Goal: Communication & Community: Answer question/provide support

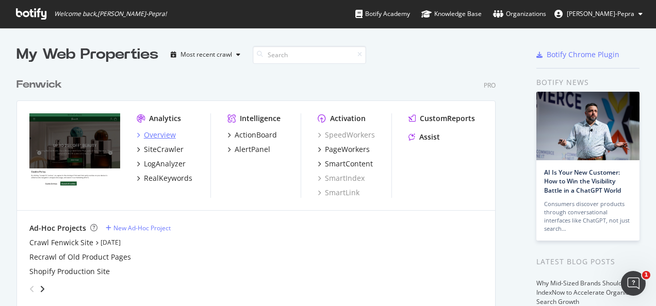
click at [163, 138] on div "Overview" at bounding box center [160, 135] width 32 height 10
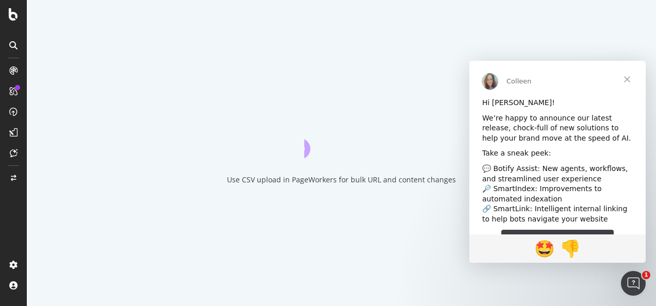
click at [626, 76] on span "Close" at bounding box center [627, 79] width 37 height 37
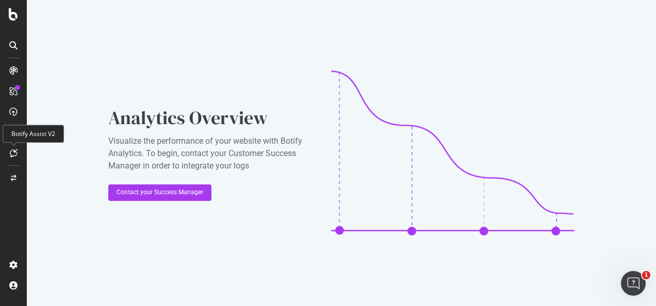
click at [17, 150] on icon at bounding box center [14, 153] width 8 height 8
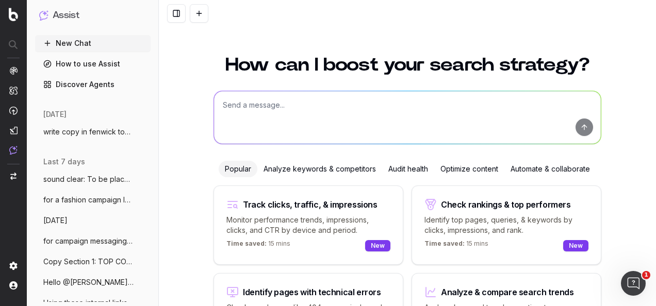
click at [456, 169] on div "Optimize content" at bounding box center [469, 169] width 70 height 17
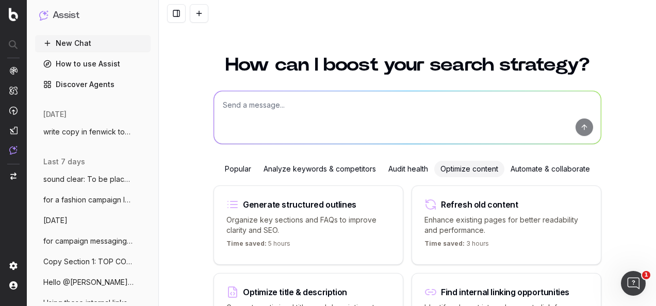
click at [266, 111] on textarea at bounding box center [407, 117] width 387 height 53
paste textarea "FAQ COPY: How does it work? Collect points every time you shop: Beauty: 3 point…"
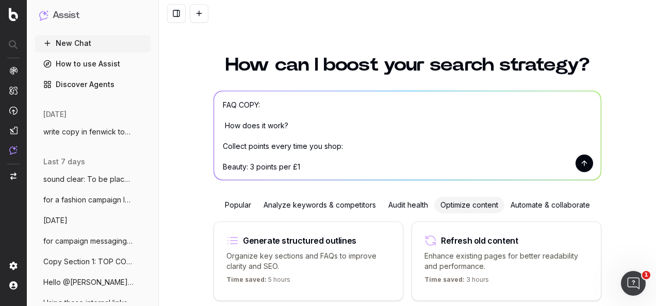
click at [221, 125] on textarea "FAQ COPY: How does it work? Collect points every time you shop: Beauty: 3 point…" at bounding box center [407, 135] width 387 height 89
type textarea "FAQ COPY: How does it work? Collect points every time you shop: Beauty: 3 point…"
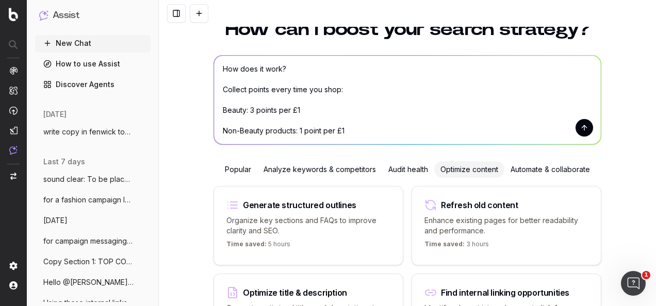
scroll to position [52, 0]
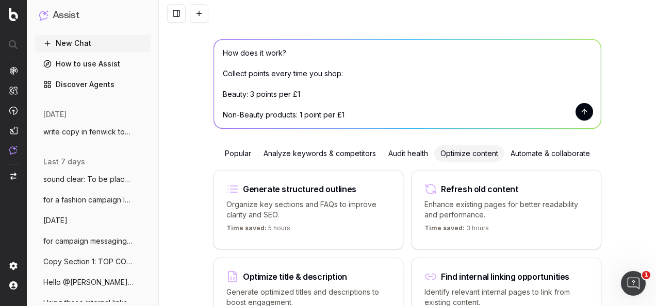
click at [363, 113] on textarea "FAQ COPY: How does it work? Collect points every time you shop: Beauty: 3 point…" at bounding box center [407, 84] width 387 height 89
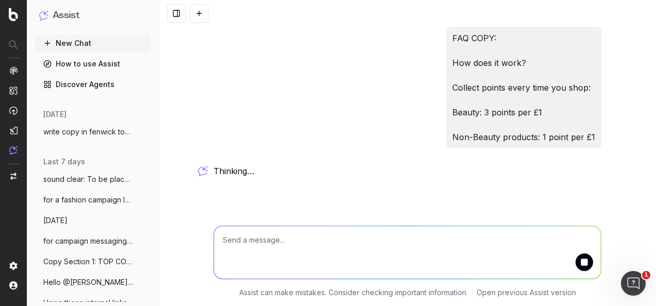
scroll to position [0, 0]
paste textarea "Sign up and get 100."
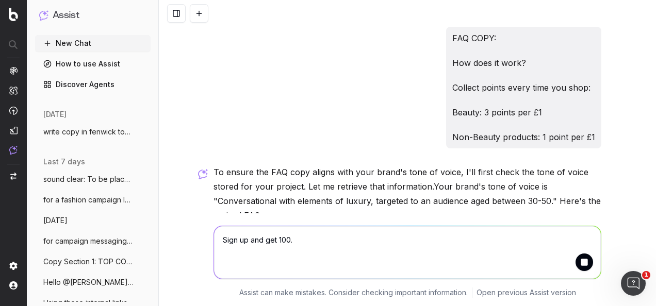
drag, startPoint x: 450, startPoint y: 39, endPoint x: 598, endPoint y: 139, distance: 178.5
click at [598, 139] on div "FAQ COPY: How does it work? Collect points every time you shop: Beauty: 3 point…" at bounding box center [407, 176] width 396 height 298
copy div "FAQ COPY: How does it work? Collect points every time you shop: Beauty: 3 point…"
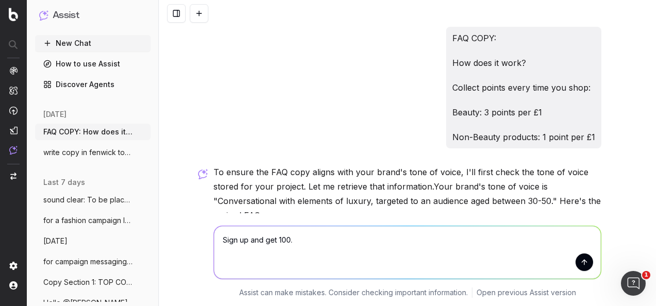
click at [218, 240] on textarea "Sign up and get 100." at bounding box center [407, 253] width 387 height 53
paste textarea "FAQ COPY: How does it work? Collect points every time you shop: Beauty: 3 point…"
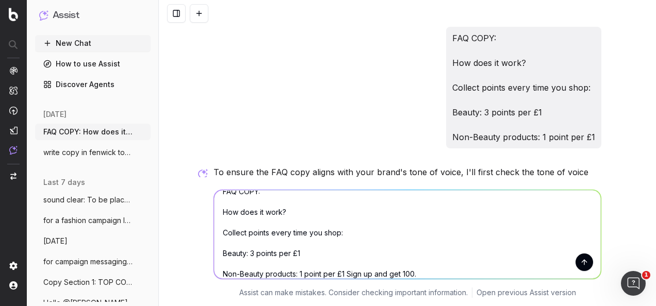
type textarea "FAQ COPY: How does it work? Collect points every time you shop: Beauty: 3 point…"
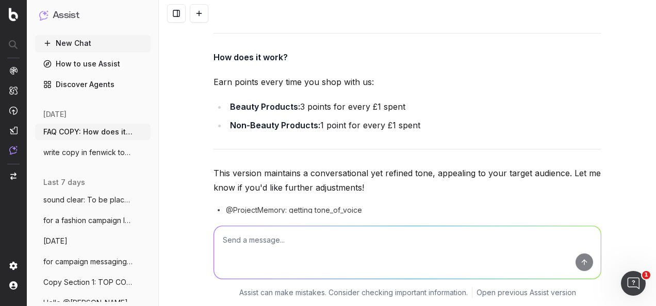
scroll to position [155, 0]
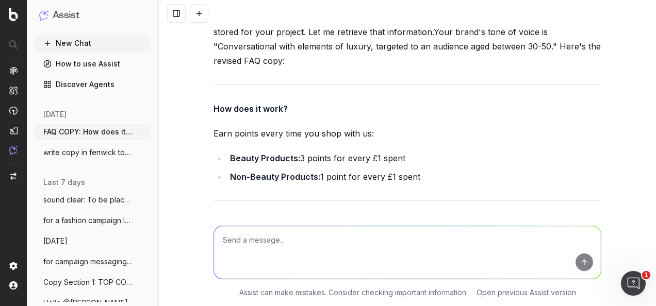
drag, startPoint x: 420, startPoint y: 179, endPoint x: 211, endPoint y: 104, distance: 222.3
click at [214, 104] on div "To ensure the FAQ copy aligns with your brand's tone of voice, I'll first check…" at bounding box center [408, 160] width 388 height 300
copy div "How does it work? Earn points every time you shop with us: Beauty Products: 3 p…"
click at [287, 239] on textarea at bounding box center [407, 253] width 387 height 53
paste textarea "How does it work? Earn points every time you shop with us: Beauty Products: 3 p…"
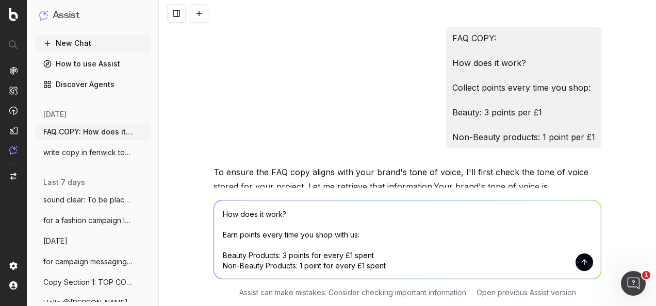
scroll to position [52, 0]
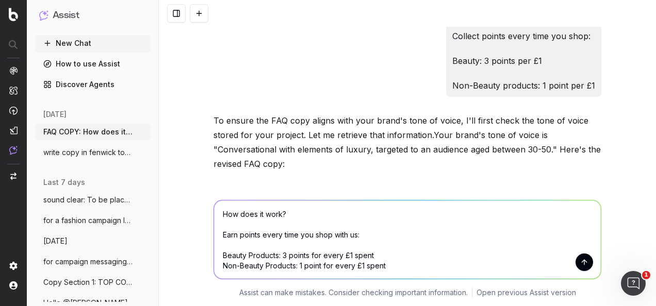
click at [301, 239] on textarea "How does it work? Earn points every time you shop with us: Beauty Products: 3 p…" at bounding box center [407, 240] width 387 height 78
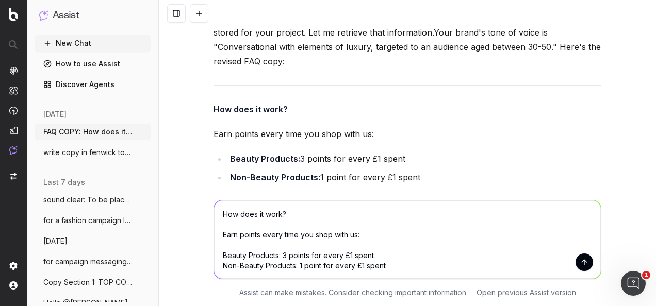
scroll to position [155, 0]
click at [383, 267] on textarea "How does it work? Earn points every time you shop with us: Beauty Products: 3 p…" at bounding box center [407, 240] width 387 height 78
paste textarea "Sign up and get 100."
type textarea "How does it work? Earn points every time you shop with us: Beauty Products: 3 p…"
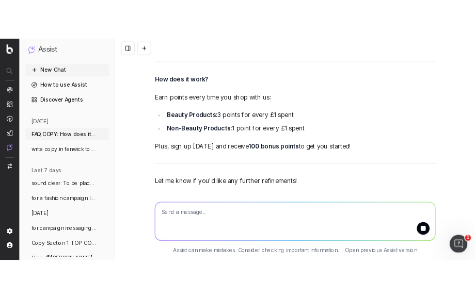
scroll to position [619, 0]
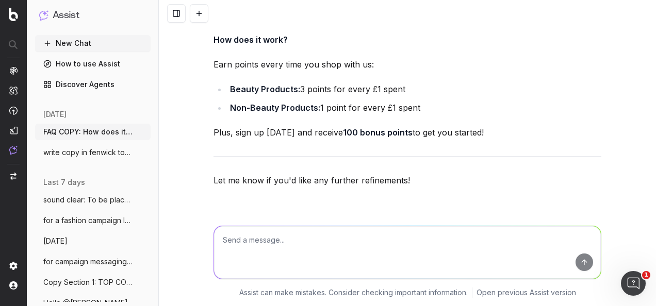
drag, startPoint x: 494, startPoint y: 132, endPoint x: 200, endPoint y: 38, distance: 308.6
click at [200, 38] on div "FAQ COPY: How does it work? Collect points every time you shop: Beauty: 3 point…" at bounding box center [407, 153] width 497 height 306
click at [353, 95] on li "Beauty Products: 3 points for every £1 spent" at bounding box center [414, 89] width 375 height 14
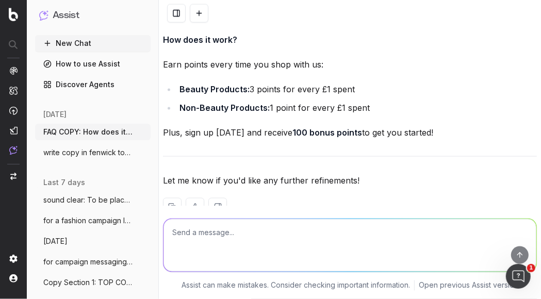
click at [383, 93] on li "Beauty Products: 3 points for every £1 spent" at bounding box center [356, 89] width 361 height 14
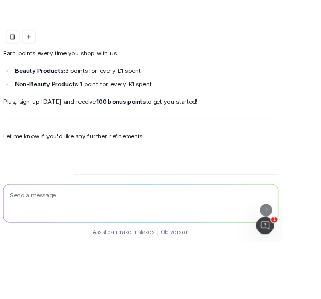
scroll to position [634, 0]
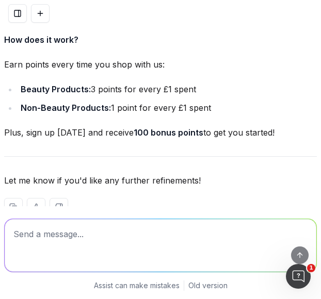
click at [135, 80] on div "Here’s the revised FAQ copy, keeping the conversational and luxurious tone of v…" at bounding box center [160, 101] width 313 height 263
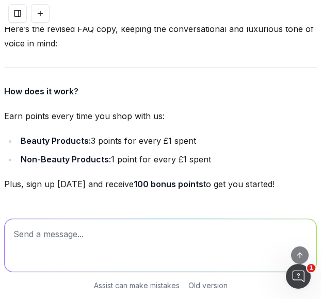
scroll to position [685, 0]
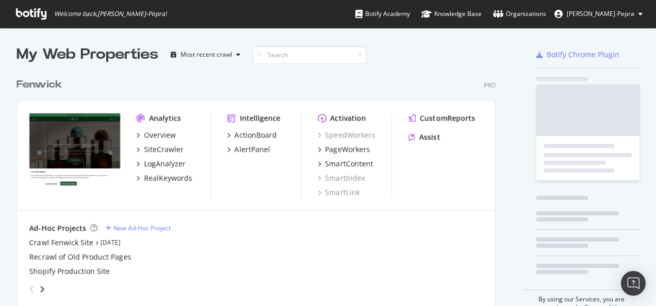
scroll to position [298, 640]
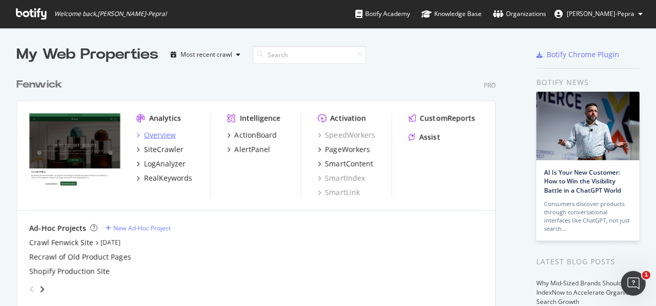
click at [164, 137] on div "Overview" at bounding box center [160, 135] width 32 height 10
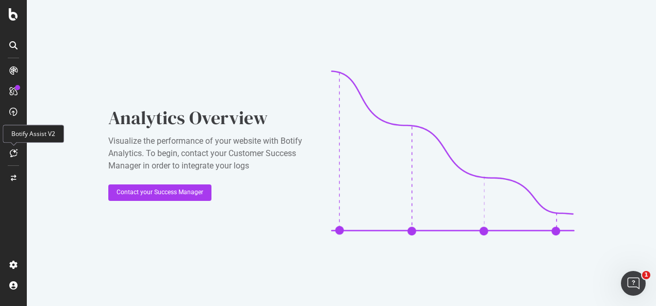
click at [14, 150] on icon at bounding box center [14, 153] width 8 height 8
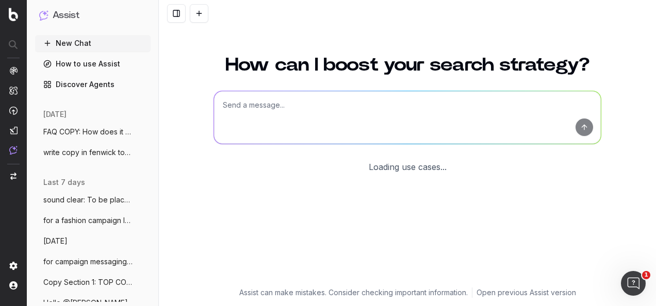
scroll to position [85, 0]
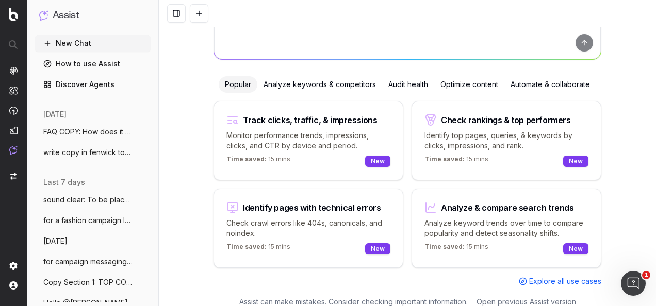
click at [454, 83] on div "Optimize content" at bounding box center [469, 84] width 70 height 17
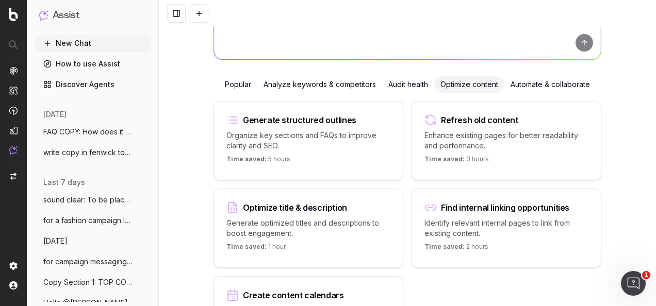
scroll to position [0, 0]
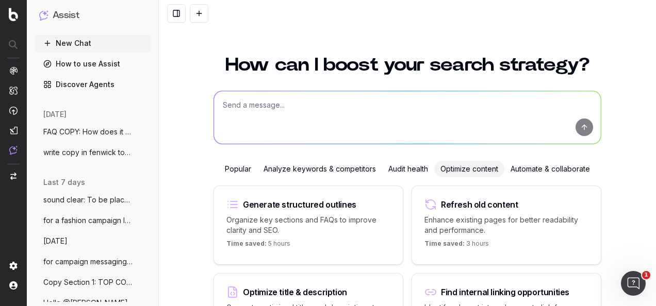
click at [359, 127] on textarea at bounding box center [407, 117] width 387 height 53
paste textarea "FAQ COPY: How does it work? Collect points every time you shop us: Spend £1 on …"
type textarea "sound clear: FAQ COPY: How does it work? Collect points every time you shop us:…"
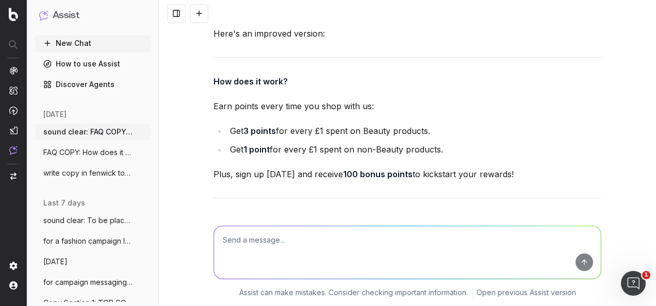
scroll to position [193, 0]
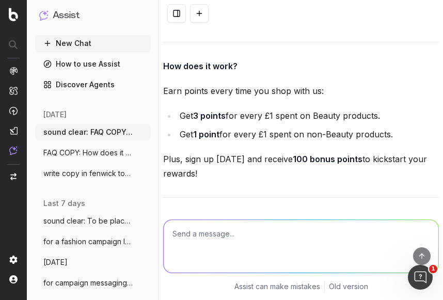
click at [250, 73] on div "Your FAQ copy is clear and concise, but I can refine it slightly for better rea…" at bounding box center [301, 135] width 276 height 278
drag, startPoint x: 313, startPoint y: 115, endPoint x: 179, endPoint y: 115, distance: 134.2
click at [179, 115] on li "Get 3 points for every £1 spent on Beauty products." at bounding box center [307, 115] width 262 height 14
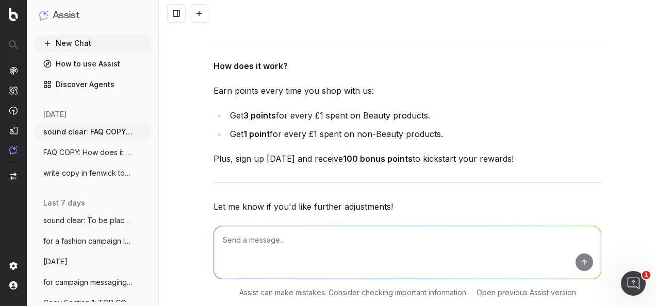
click at [327, 240] on textarea at bounding box center [407, 253] width 387 height 53
paste textarea "Silver/Gold Benefits: Silver: DOUBLE points during your birthday week + priorit…"
type textarea "sound clear: Silver/Gold Benefits: Silver: DOUBLE points during your birthday w…"
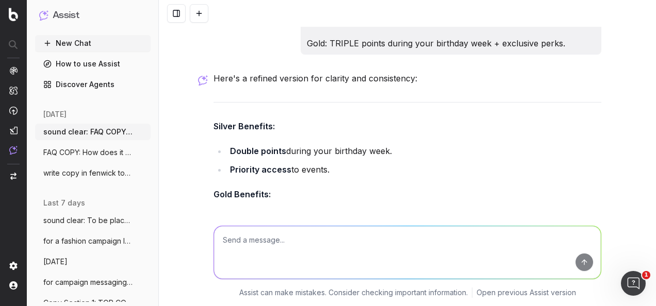
scroll to position [522, 0]
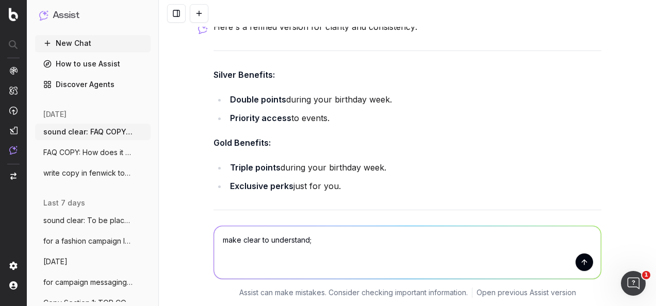
paste textarea "What are the tier thresholds? Green (High): Silver (Higher): 750 points Gold (H…"
type textarea "make clear to understand; What are the tier thresholds? Green (High): Silver (H…"
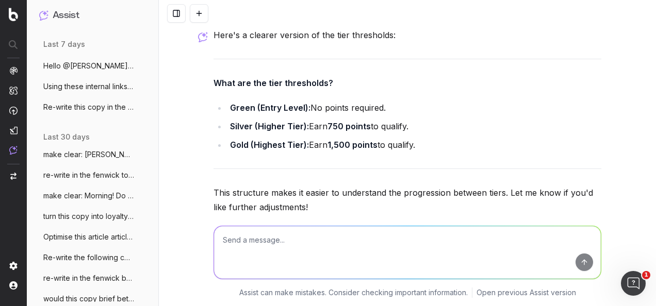
scroll to position [919, 0]
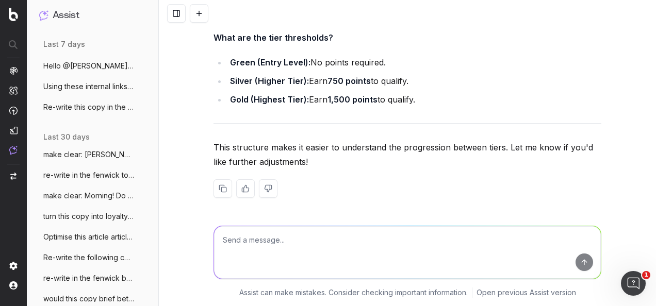
drag, startPoint x: 276, startPoint y: 58, endPoint x: 209, endPoint y: 30, distance: 72.6
copy div "What are the tier thresholds? Green (Entry Level): No points required. Silver (…"
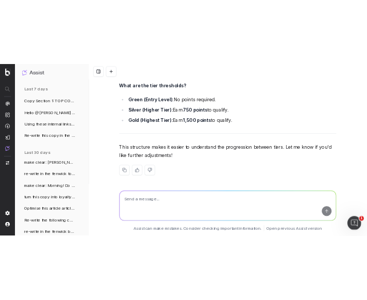
scroll to position [279, 0]
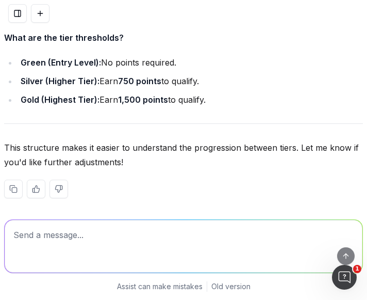
click at [175, 240] on textarea at bounding box center [184, 246] width 358 height 53
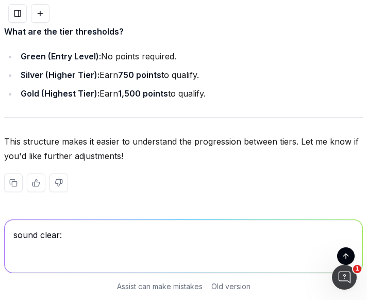
paste textarea "HOW DO I COLLECT POINTS? Answer 1: In-store: Show your digital card in store to…"
type textarea "sound clear: HOW DO I COLLECT POINTS? Answer 1: In-store: Show your digital car…"
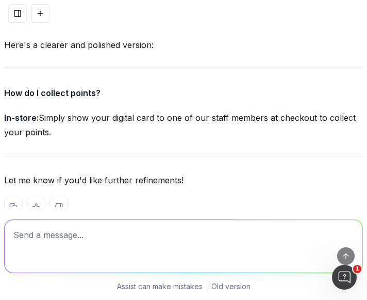
scroll to position [1201, 0]
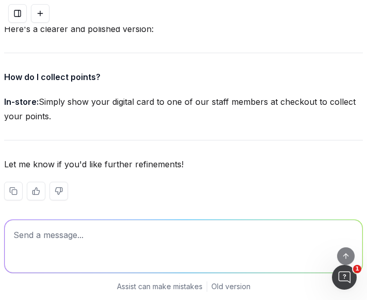
click at [137, 258] on textarea at bounding box center [184, 246] width 358 height 53
paste textarea "Online: Log into your account and shop - points will be automatically added at …"
type textarea "sound clear: Online: Log into your account and shop - points will be automatica…"
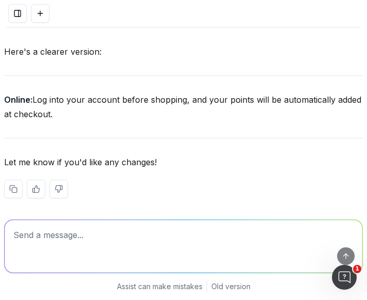
scroll to position [1428, 0]
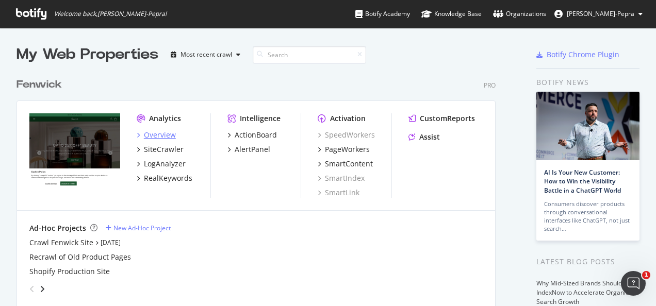
click at [170, 135] on div "Overview" at bounding box center [160, 135] width 32 height 10
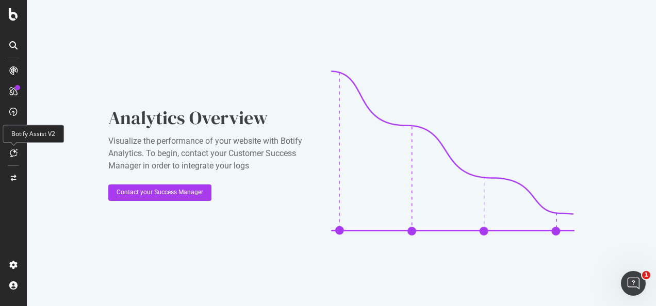
click at [13, 155] on icon at bounding box center [14, 153] width 8 height 8
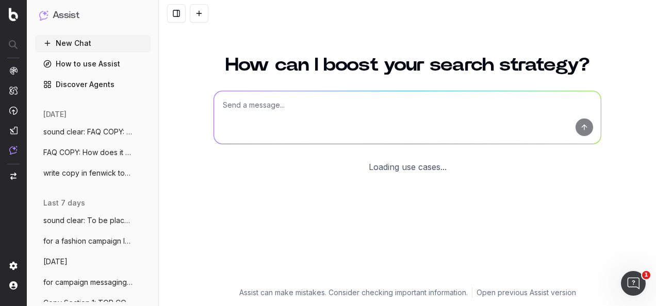
scroll to position [85, 0]
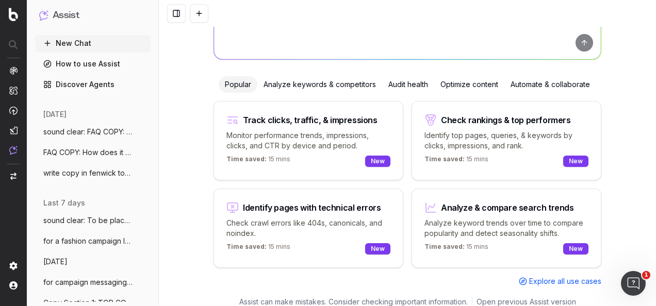
click at [455, 86] on div "Optimize content" at bounding box center [469, 84] width 70 height 17
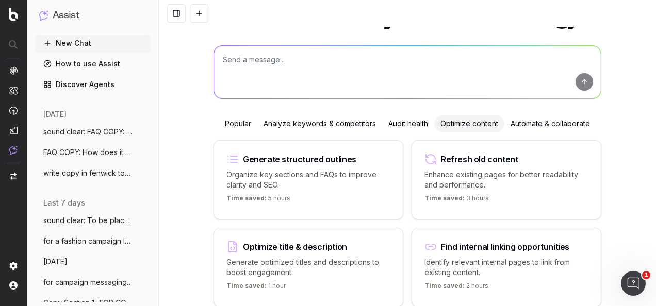
scroll to position [0, 0]
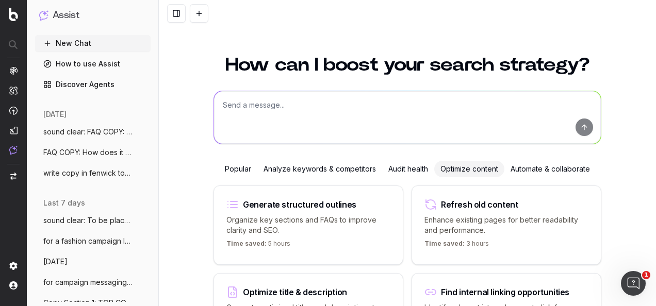
click at [361, 118] on textarea at bounding box center [407, 117] width 387 height 53
paste textarea "What are the additional benefits of each tier? Green (Entry Level): Priority bo…"
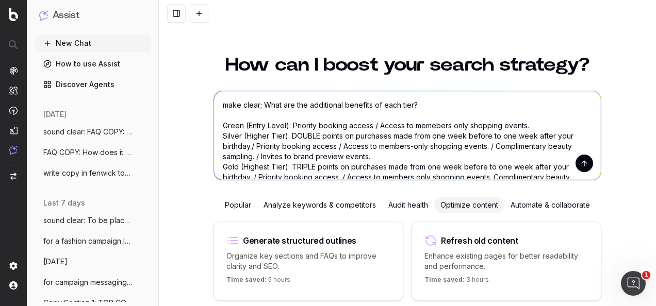
type textarea "make clear; What are the additional benefits of each tier? Green (Entry Level):…"
click at [580, 164] on button "submit" at bounding box center [585, 164] width 18 height 18
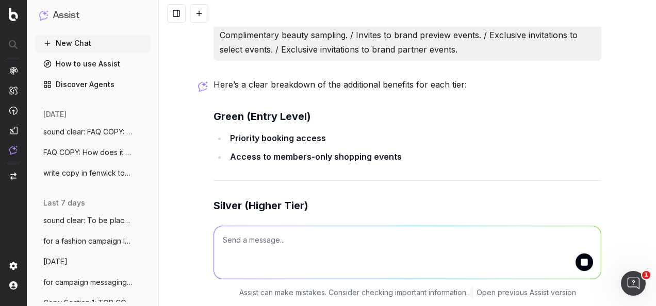
scroll to position [201, 0]
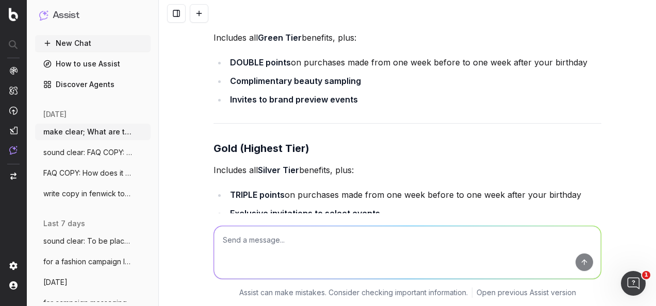
scroll to position [414, 0]
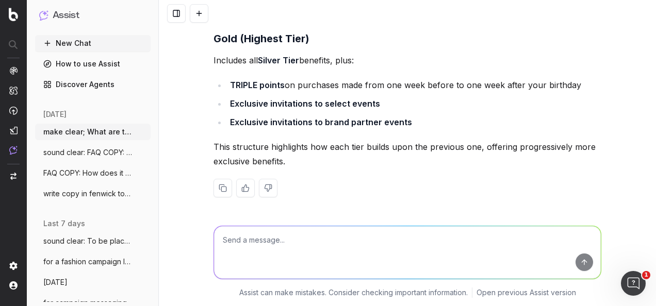
click at [276, 240] on textarea at bounding box center [407, 253] width 387 height 53
type textarea "I"
type textarea "include the question copy"
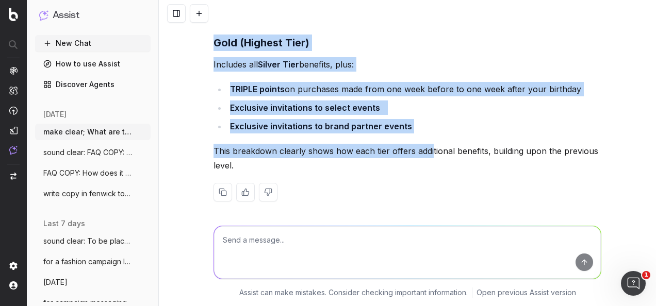
scroll to position [938, 0]
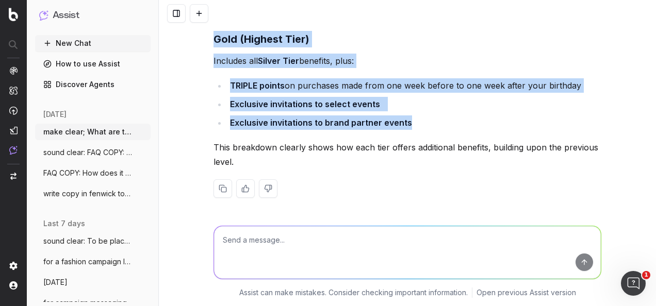
drag, startPoint x: 210, startPoint y: 45, endPoint x: 422, endPoint y: 120, distance: 224.9
copy div "What are the additional benefits of each tier? Green (Entry Level) Priority boo…"
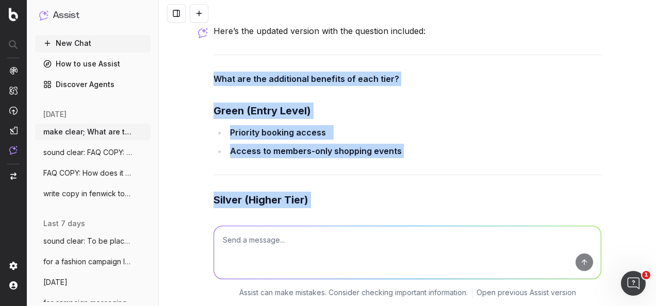
scroll to position [628, 0]
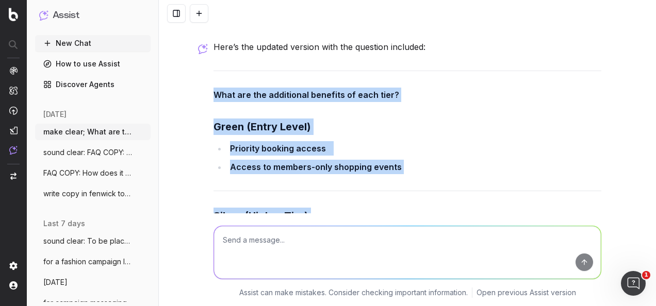
click at [386, 137] on div "Here’s the updated version with the question included: What are the additional …" at bounding box center [408, 282] width 388 height 485
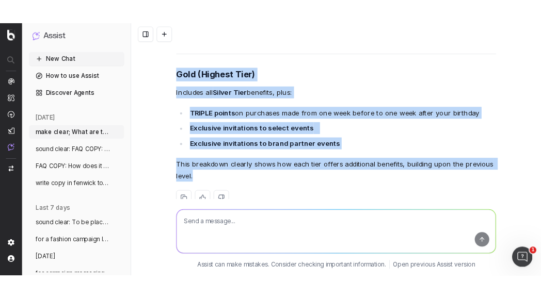
scroll to position [938, 0]
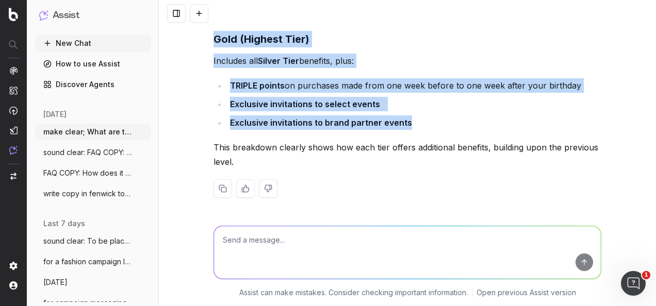
drag, startPoint x: 208, startPoint y: 126, endPoint x: 410, endPoint y: 120, distance: 201.3
copy div "Green (Entry Level) Priority booking access Access to members-only shopping eve…"
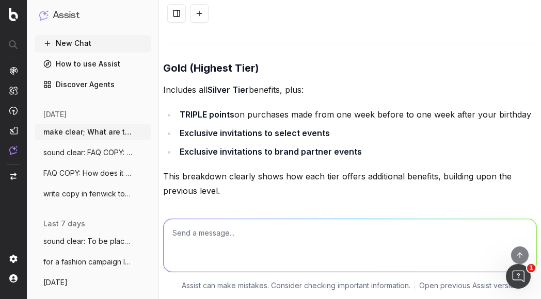
click at [263, 242] on textarea at bounding box center [350, 245] width 373 height 53
paste textarea "12 months - Your tier is based on your spending over the previous 12 months on …"
type textarea "make clear: 12 months - Your tier is based on your spending over the previous 1…"
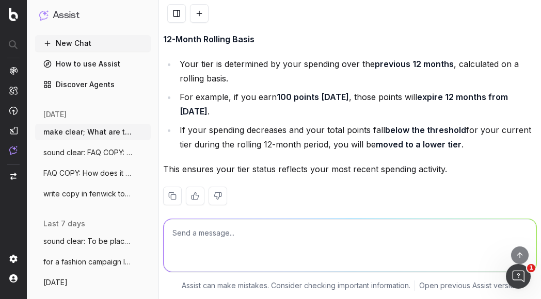
scroll to position [1228, 0]
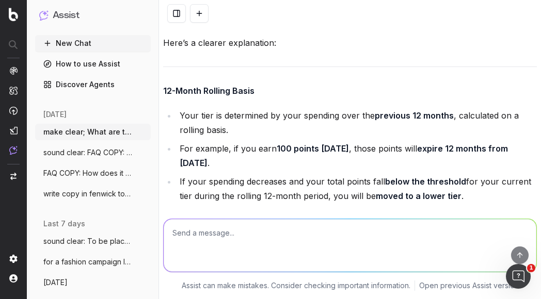
click at [293, 234] on textarea at bounding box center [350, 245] width 373 height 53
type textarea "W"
type textarea "m"
click at [216, 232] on textarea "Make clear: Do my points expire?" at bounding box center [350, 245] width 373 height 53
click at [382, 233] on textarea "Make clear: Question: Do my points expire?" at bounding box center [350, 245] width 373 height 53
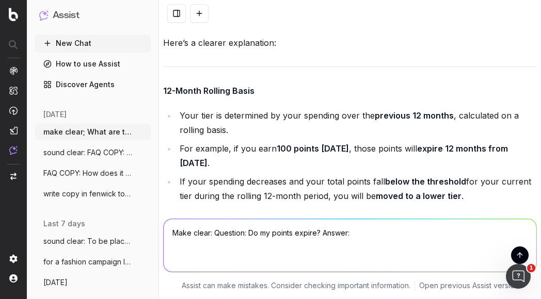
click at [266, 137] on ul "Your tier is determined by your spending over the previous 12 months , calculat…" at bounding box center [350, 155] width 374 height 95
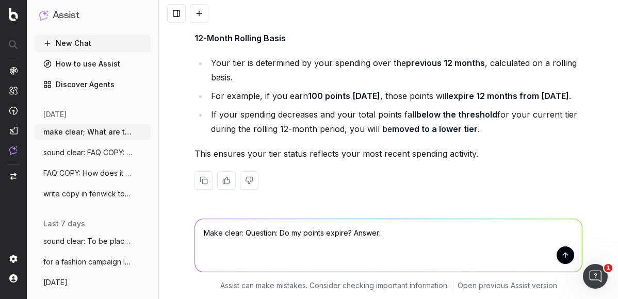
scroll to position [1251, 0]
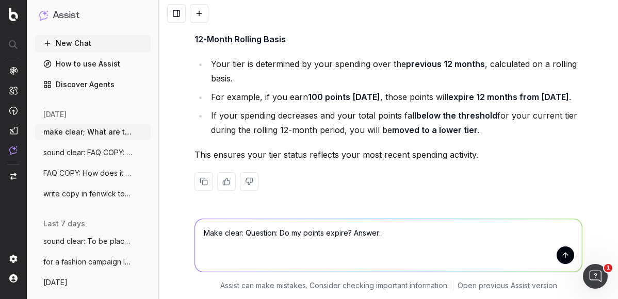
click at [283, 232] on textarea "Make clear: Question: Do my points expire? Answer:" at bounding box center [388, 245] width 387 height 53
paste textarea "Question: Do my points expire? Answer: The points you earn expire 12 months fro…"
type textarea "Make clear: Question: Do my points expire? Answer: The points you earn expire 1…"
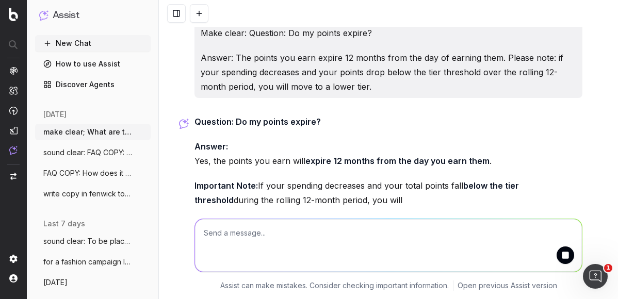
scroll to position [1482, 0]
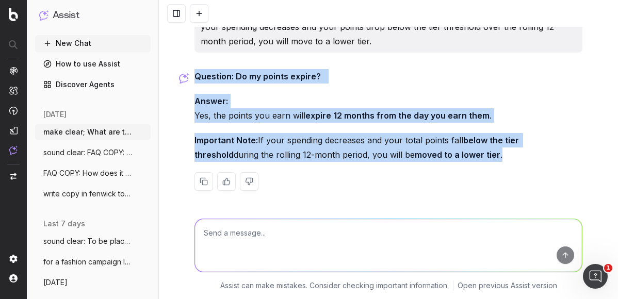
drag, startPoint x: 466, startPoint y: 155, endPoint x: 192, endPoint y: 76, distance: 285.3
click at [195, 76] on div "Question: Do my points expire? Answer: Yes, the points you earn will expire 12 …" at bounding box center [389, 138] width 388 height 138
copy div "Question: Do my points expire? Answer: Yes, the points you earn will expire 12 …"
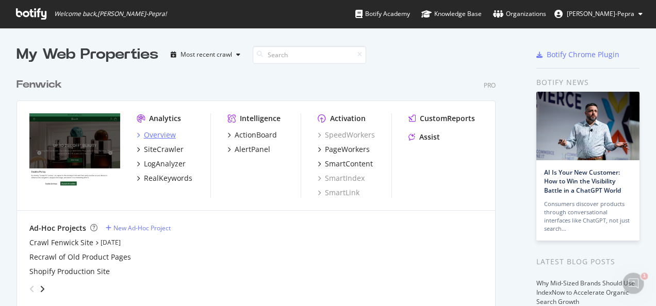
click at [166, 131] on div "Overview" at bounding box center [160, 135] width 32 height 10
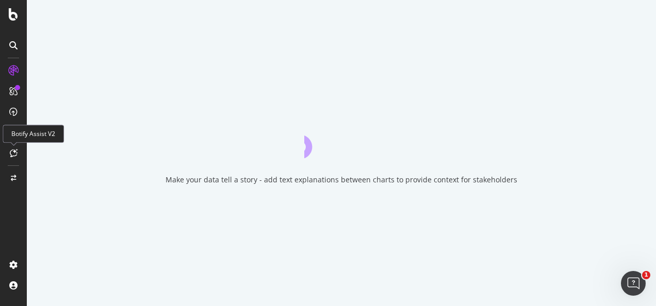
click at [18, 150] on div at bounding box center [13, 153] width 17 height 17
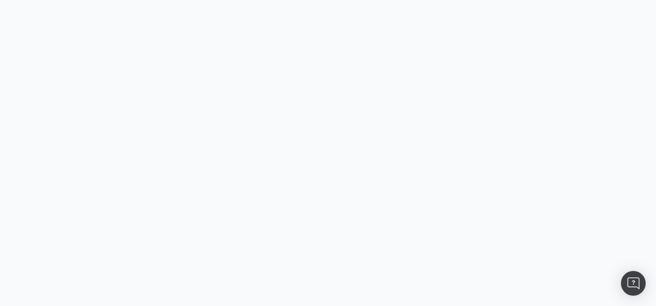
click at [12, 152] on body at bounding box center [328, 153] width 656 height 306
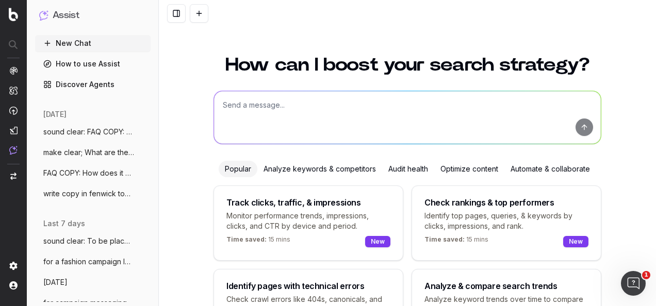
scroll to position [85, 0]
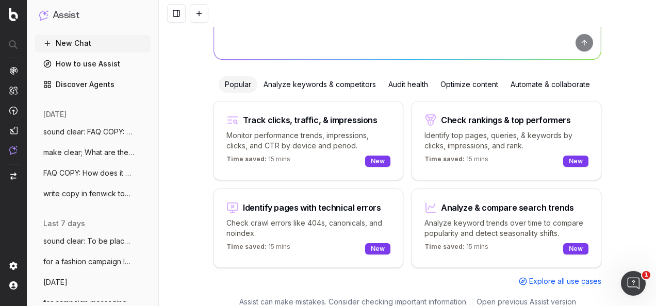
click at [449, 86] on div "Optimize content" at bounding box center [469, 84] width 70 height 17
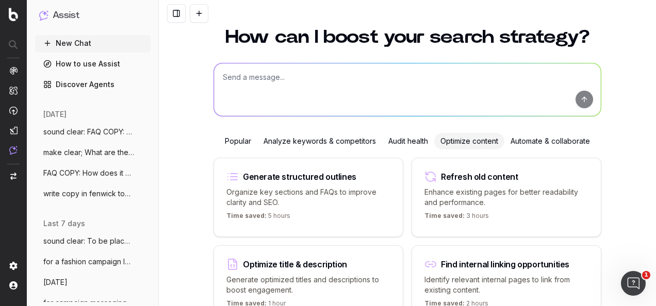
scroll to position [0, 0]
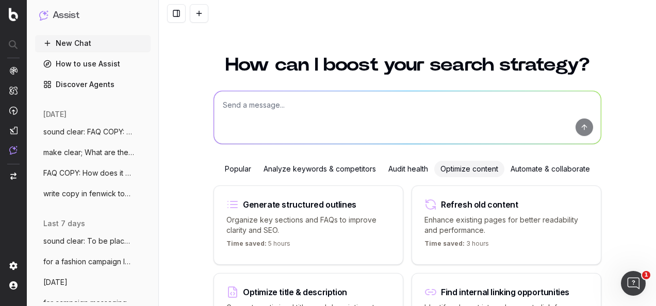
click at [394, 118] on textarea at bounding box center [407, 117] width 387 height 53
paste textarea "Points are added automatically whetjer you're shopping online or instore."
type textarea "sound clear: Points are added automatically whetjer you're shopping online or i…"
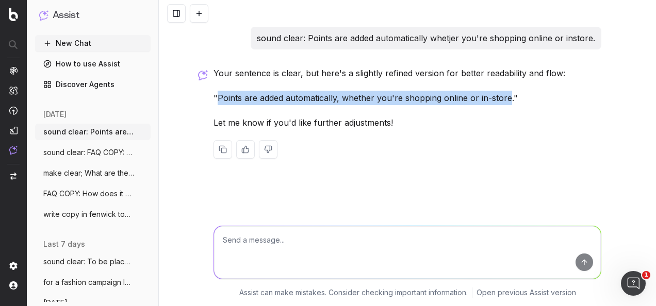
drag, startPoint x: 395, startPoint y: 98, endPoint x: 218, endPoint y: 103, distance: 177.6
click at [218, 103] on p ""Points are added automatically, whether you're shopping online or in-store."" at bounding box center [408, 98] width 388 height 14
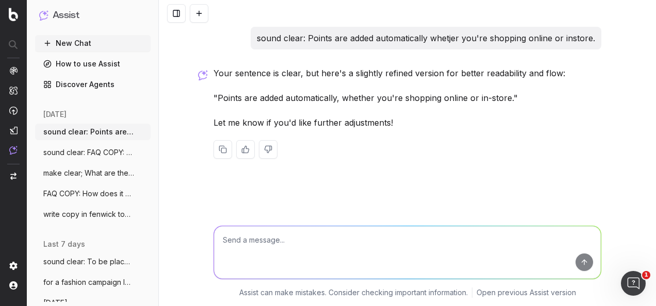
click at [290, 234] on textarea at bounding box center [407, 253] width 387 height 53
paste textarea "Sign up online, in store or during checkout using your exisiting Fenwick email …"
type textarea "sound clear: Sign up online, in store or during checkout using your exisiting F…"
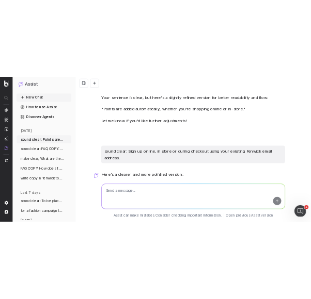
scroll to position [125, 0]
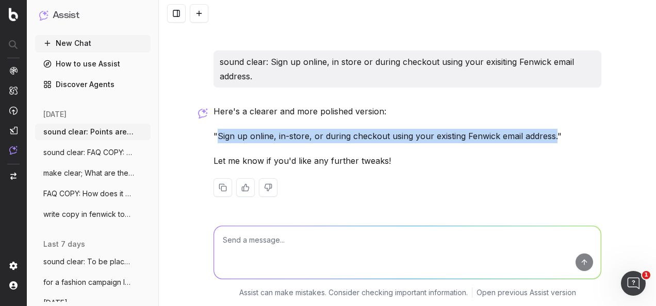
drag, startPoint x: 551, startPoint y: 136, endPoint x: 213, endPoint y: 135, distance: 338.5
click at [214, 135] on p ""Sign up online, in-store, or during checkout using your existing Fenwick email…" at bounding box center [408, 136] width 388 height 14
copy p "Sign up online, in-store, or during checkout using your existing Fenwick email …"
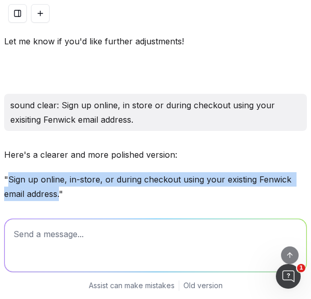
scroll to position [190, 0]
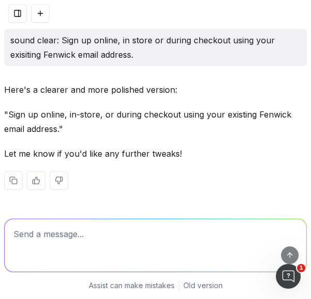
click at [170, 237] on textarea at bounding box center [155, 245] width 301 height 53
paste textarea "ACCOUNT MANAGEMENT How do I register? Sign up online, in-store, or during check…"
type textarea "sound clear: ACCOUNT MANAGEMENT How do I register? Sign up online, in-store, or…"
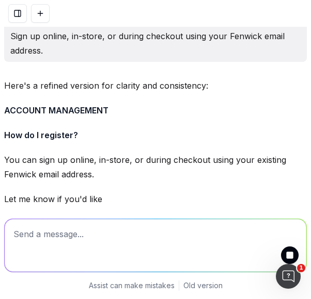
scroll to position [481, 0]
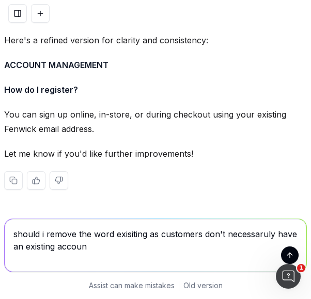
type textarea "should i remove the word exisiting as customers don't necessaruly have an exist…"
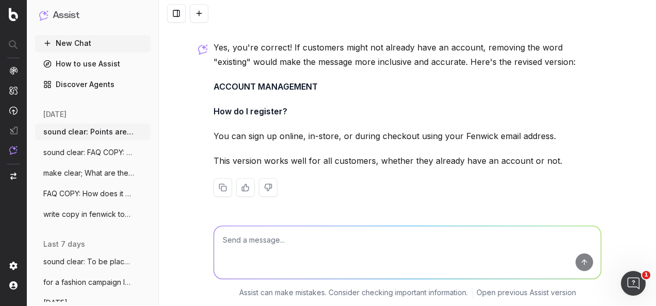
scroll to position [600, 0]
paste textarea "Question: How do I update my details? Answer: Log into your account to edit you…"
type textarea "sound clear: Question: How do I update my details? Answer: Log into your accoun…"
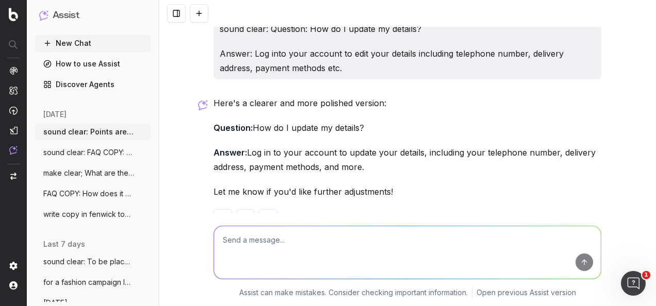
scroll to position [827, 0]
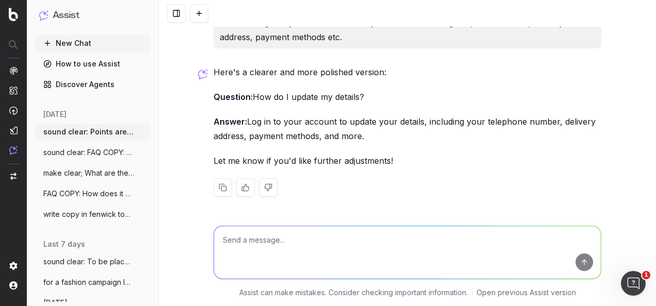
drag, startPoint x: 356, startPoint y: 132, endPoint x: 245, endPoint y: 124, distance: 111.7
click at [245, 124] on p "Answer: Log in to your account to update your details, including your telephone…" at bounding box center [408, 129] width 388 height 29
copy p "Log in to your account to update your details, including your telephone number,…"
click at [377, 240] on textarea at bounding box center [407, 253] width 387 height 53
paste textarea "Having trouble logging in? Reset your password (minimum 10 characters, includin…"
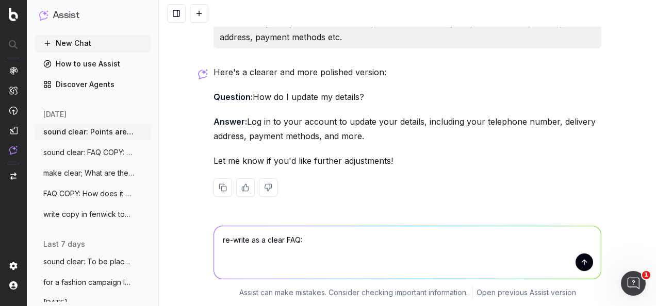
type textarea "re-write as a clear FAQ: Having trouble logging in? Reset your password (minimu…"
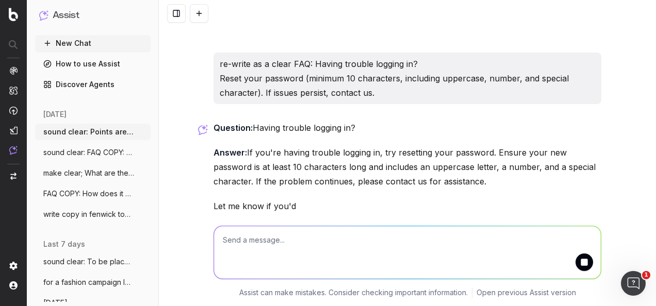
scroll to position [1033, 0]
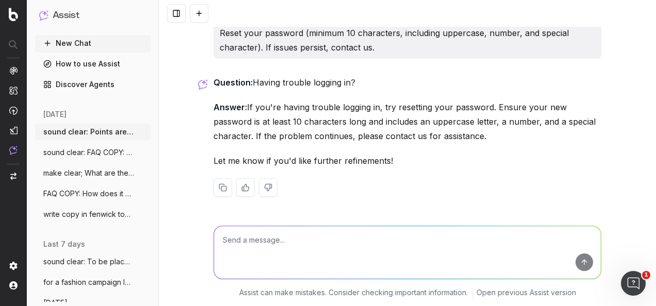
type textarea "w"
type textarea "W"
type textarea "q"
type textarea "Question: I'm having trouble logging in - what should I do?"
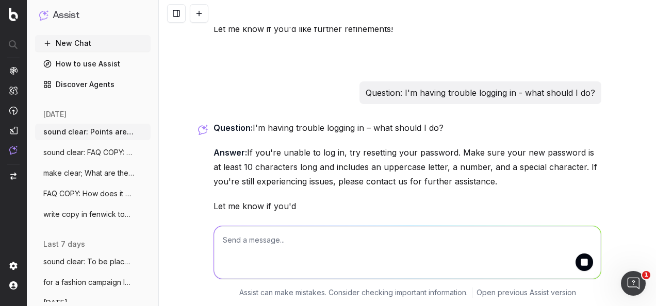
scroll to position [1210, 0]
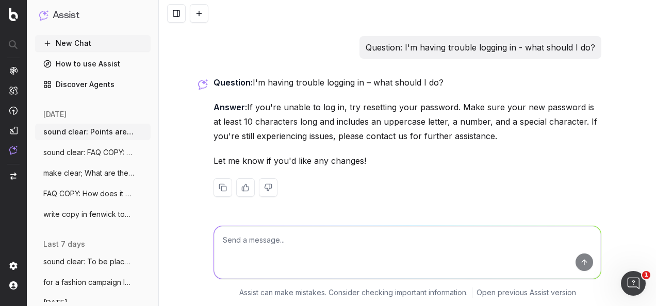
drag, startPoint x: 498, startPoint y: 134, endPoint x: 211, endPoint y: 83, distance: 292.0
click at [214, 83] on div "Question: I'm having trouble logging in – what should I do? Answer: If you're u…" at bounding box center [408, 144] width 388 height 138
copy div "Question: I'm having trouble logging in – what should I do? Answer: If you're u…"
click at [376, 238] on textarea at bounding box center [407, 253] width 387 height 53
paste textarea "How do I unsubscribe? Update your preferences in your account or click "unsubsc…"
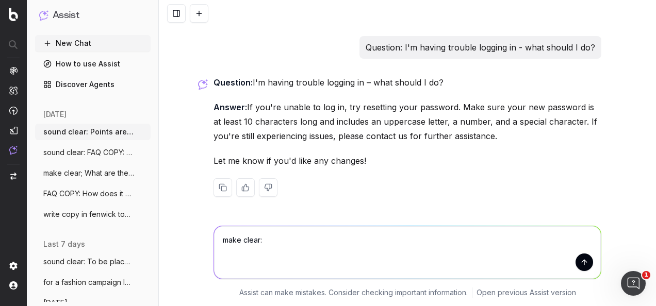
type textarea "make clear: How do I unsubscribe? Update your preferences in your account or cl…"
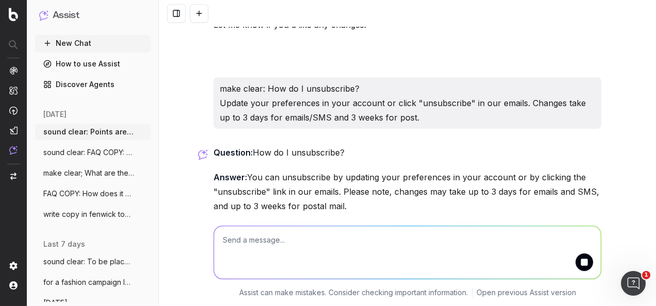
scroll to position [1417, 0]
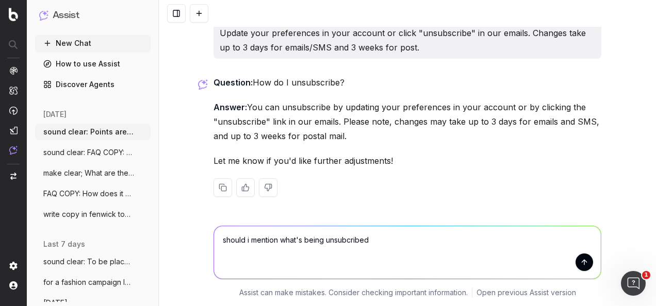
type textarea "should i mention what's being unsubcribed?"
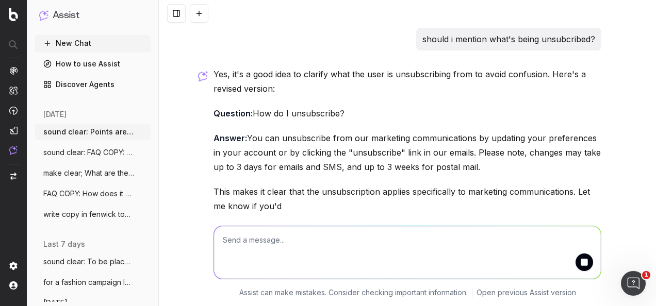
scroll to position [1648, 0]
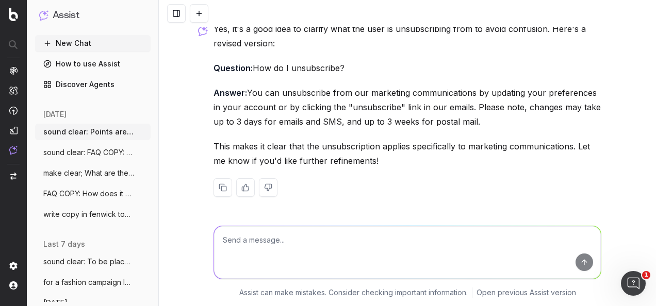
drag, startPoint x: 466, startPoint y: 123, endPoint x: 209, endPoint y: 68, distance: 262.8
click at [214, 68] on div "Yes, it's a good idea to clarify what the user is unsubscribing from to avoid c…" at bounding box center [408, 118] width 388 height 192
copy div "Question: How do I unsubscribe? Answer: You can unsubscribe from our marketing …"
click at [357, 234] on textarea at bounding box center [407, 253] width 387 height 53
paste textarea "Mobile Terms of Service Last updated: July 24, 2025 The Fenwick mobile message …"
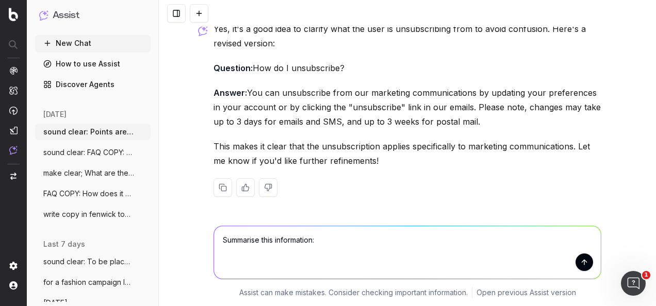
type textarea "Summarise this information: Mobile Terms of Service Last updated: July 24, 2025…"
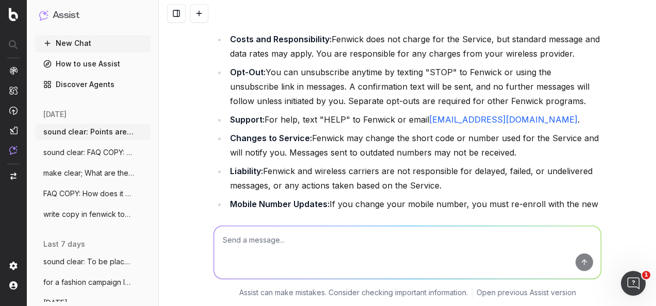
scroll to position [2657, 0]
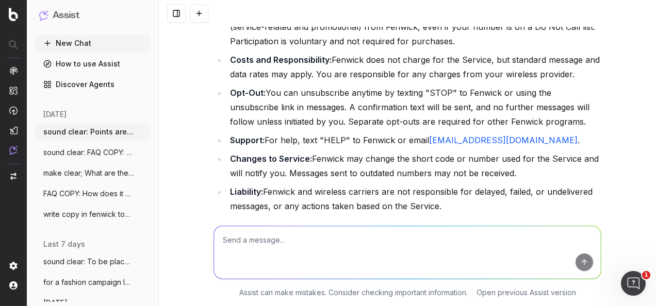
drag, startPoint x: 536, startPoint y: 120, endPoint x: 228, endPoint y: 94, distance: 308.7
click at [228, 94] on li "Opt-Out: You can unsubscribe anytime by texting "STOP" to Fenwick or using the …" at bounding box center [414, 107] width 375 height 43
copy li "Opt-Out: You can unsubscribe anytime by texting "STOP" to Fenwick or using the …"
click at [334, 64] on li "Costs and Responsibility: Fenwick does not charge for the Service, but standard…" at bounding box center [414, 67] width 375 height 29
drag, startPoint x: 542, startPoint y: 122, endPoint x: 224, endPoint y: 99, distance: 318.7
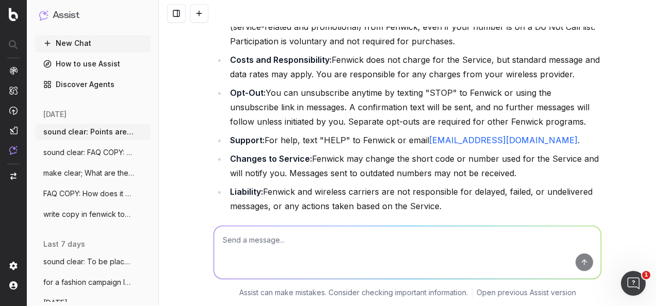
click at [227, 99] on li "Opt-Out: You can unsubscribe anytime by texting "STOP" to Fenwick or using the …" at bounding box center [414, 107] width 375 height 43
copy li "Opt-Out: You can unsubscribe anytime by texting "STOP" to Fenwick or using the …"
click at [426, 251] on textarea at bounding box center [407, 253] width 387 height 53
paste textarea "Opt-Out: You can unsubscribe anytime by texting "STOP" to Fenwick or using the …"
type textarea "is this in relation to text only or also email? Opt-Out: You can unsubscribe an…"
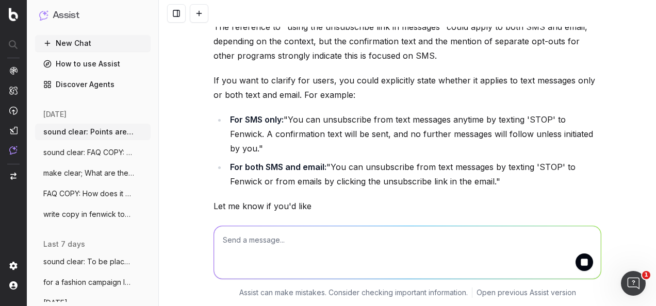
scroll to position [3136, 0]
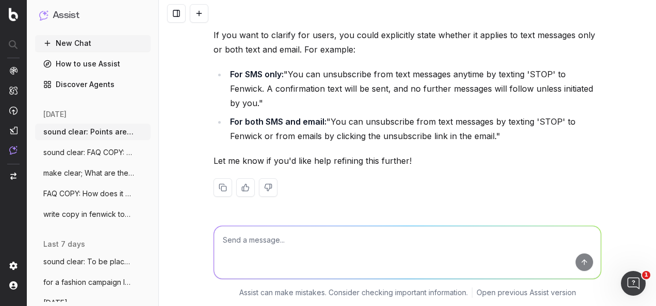
drag, startPoint x: 463, startPoint y: 134, endPoint x: 227, endPoint y: 125, distance: 237.0
click at [227, 125] on li "For both SMS and email: "You can unsubscribe from text messages by texting 'STO…" at bounding box center [414, 129] width 375 height 29
copy li "For both SMS and email: "You can unsubscribe from text messages by texting 'STO…"
click at [483, 153] on div "The opt-out information provided specifically relates to text messages (SMS) . …" at bounding box center [408, 67] width 388 height 293
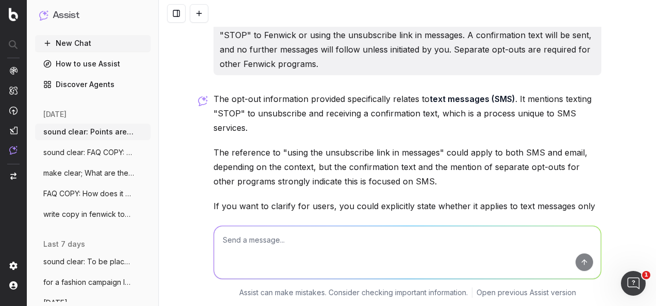
scroll to position [2930, 0]
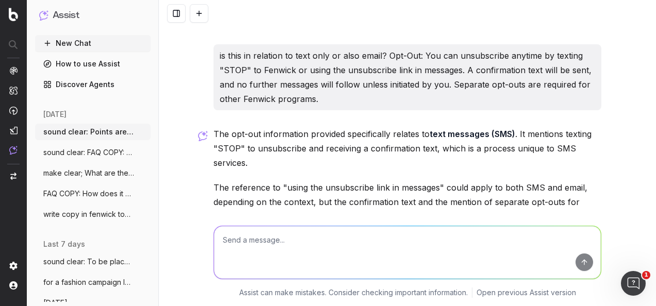
click at [308, 84] on p "is this in relation to text only or also email? Opt-Out: You can unsubscribe an…" at bounding box center [408, 78] width 376 height 58
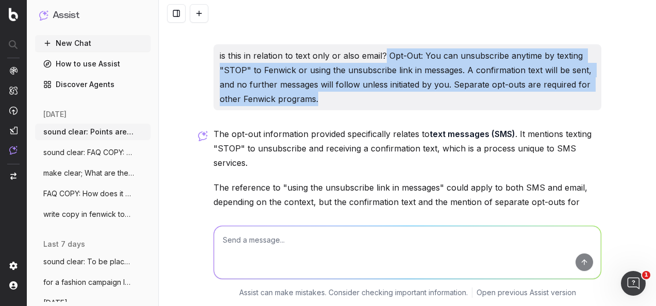
drag, startPoint x: 380, startPoint y: 54, endPoint x: 413, endPoint y: 104, distance: 60.0
click at [413, 104] on p "is this in relation to text only or also email? Opt-Out: You can unsubscribe an…" at bounding box center [408, 78] width 376 height 58
copy p "Opt-Out: You can unsubscribe anytime by texting "STOP" to Fenwick or using the …"
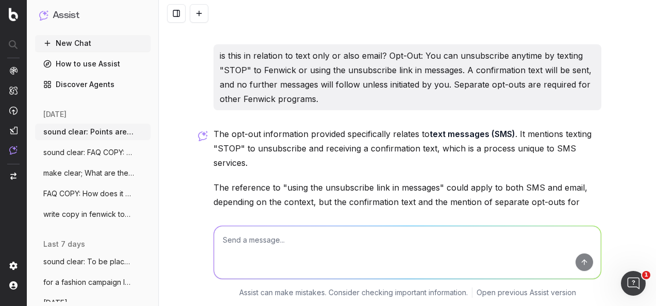
click at [391, 248] on textarea at bounding box center [407, 253] width 387 height 53
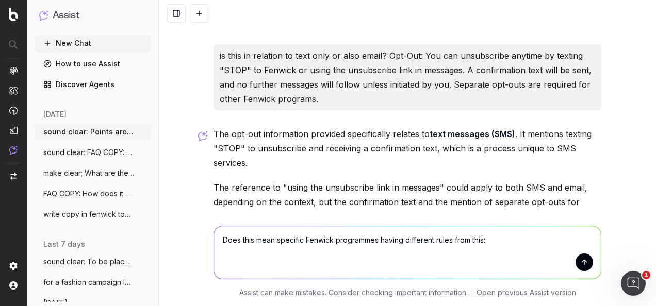
paste textarea "Opt-Out: You can unsubscribe anytime by texting "STOP" to Fenwick or using the …"
type textarea "Does this mean specific Fenwick programmes having different rules from this: Op…"
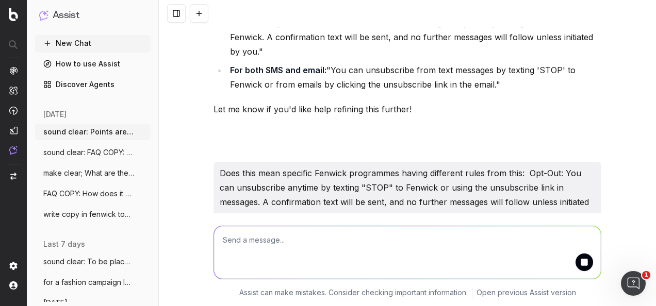
scroll to position [3233, 0]
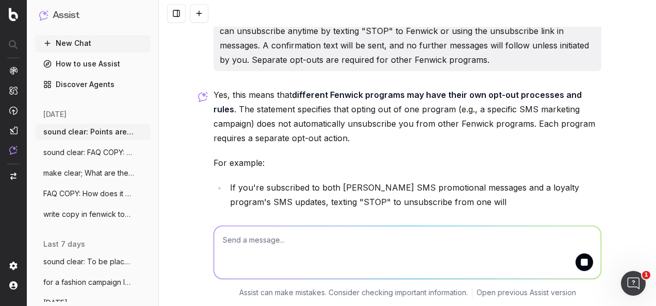
click at [411, 140] on div "Yes, this means that different Fenwick programs may have their own opt-out proc…" at bounding box center [408, 151] width 388 height 126
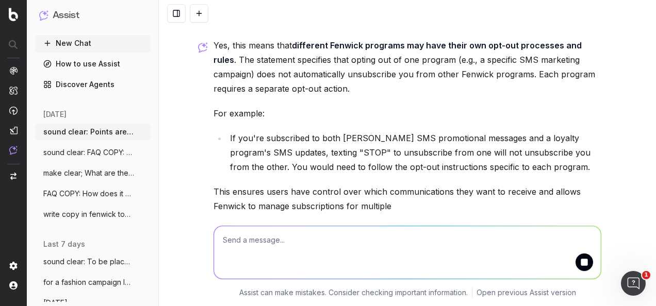
scroll to position [3440, 0]
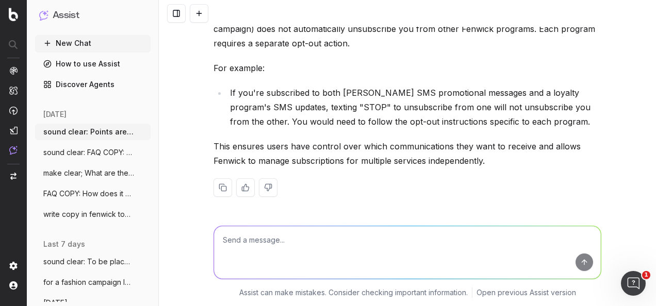
click at [343, 243] on textarea at bounding box center [407, 253] width 387 height 53
type textarea "M"
paste textarea "Question: How do I unsubscribe from emails and SMS? Answer: You can unsubscribe…"
type textarea "make clear: Question: How do I unsubscribe from emails and SMS? Answer: You can…"
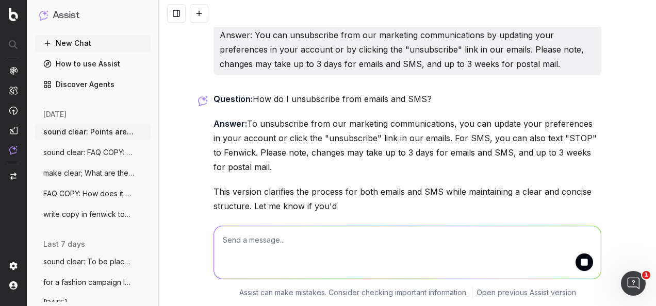
scroll to position [3700, 0]
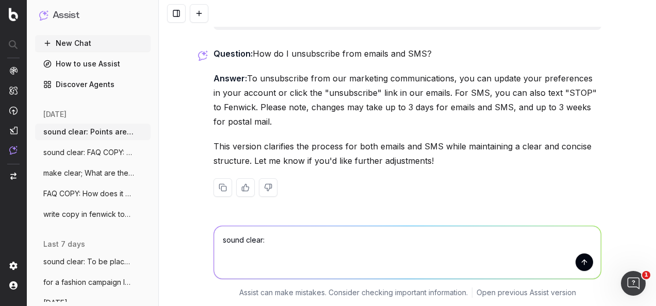
paste textarea "If you’re unable to log in, try resetting your password. Make sure your new pas…"
type textarea "sound clear: If you’re unable to log in, try resetting your password. Make sure…"
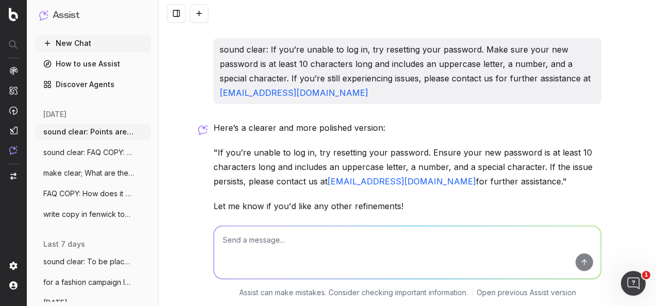
scroll to position [3920, 0]
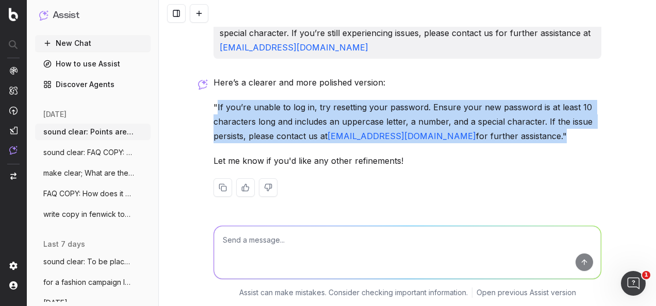
drag, startPoint x: 542, startPoint y: 138, endPoint x: 214, endPoint y: 106, distance: 329.2
click at [214, 106] on p ""If you’re unable to log in, try resetting your password. Ensure your new passw…" at bounding box center [408, 121] width 388 height 43
copy p "If you’re unable to log in, try resetting your password. Ensure your new passwo…"
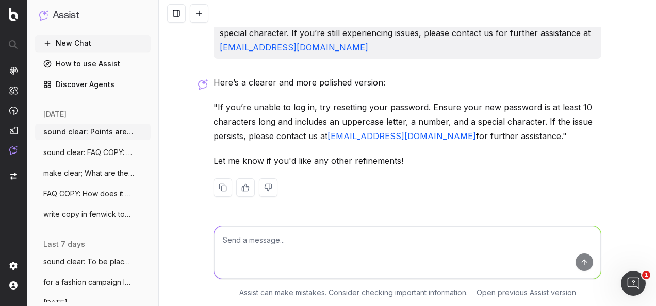
click at [348, 257] on textarea at bounding box center [407, 253] width 387 height 53
paste textarea "Mobile Terms of Service Last updated: July 24, 2025 The Fenwick mobile message …"
type textarea "Summarise this information: Mobile Terms of Service Last updated: July 24, 2025…"
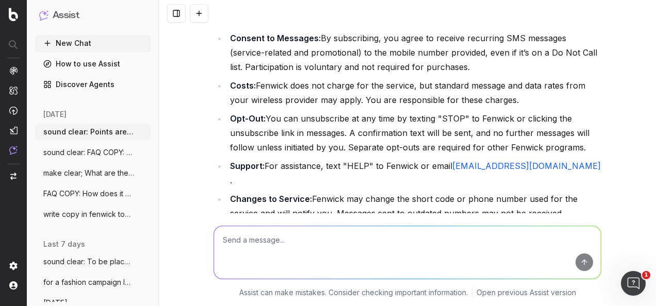
scroll to position [4921, 0]
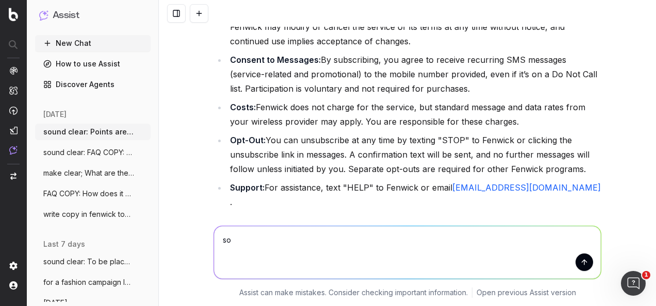
type textarea "s"
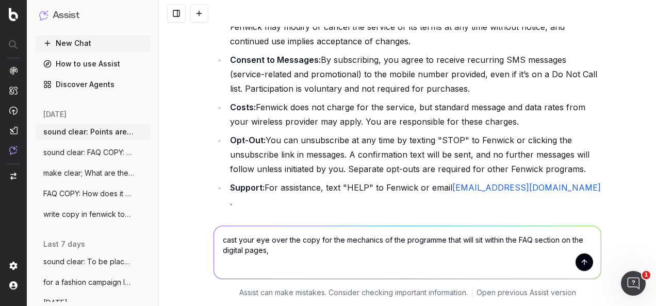
click at [219, 243] on textarea "cast your eye over the copy for the mechanics of the programme that will sit wi…" at bounding box center [407, 253] width 387 height 53
type textarea "sound clear: please could you cast your eye over the copy for the mechanics of …"
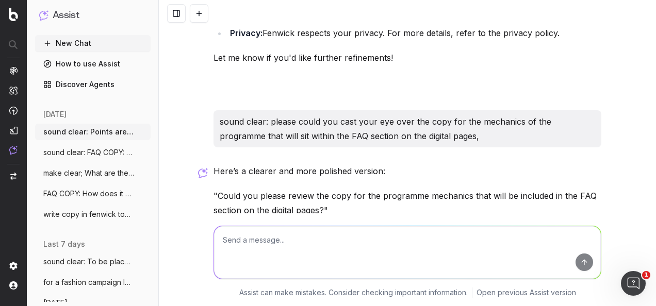
scroll to position [5254, 0]
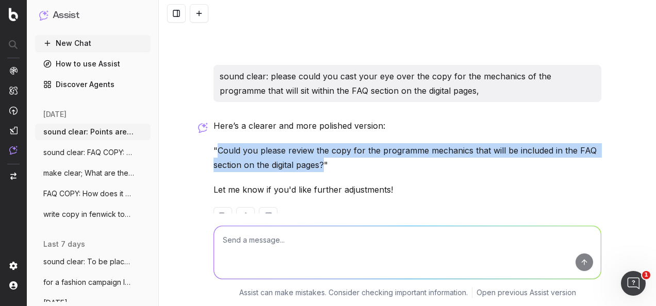
drag, startPoint x: 321, startPoint y: 136, endPoint x: 213, endPoint y: 122, distance: 109.2
click at [214, 143] on p ""Could you please review the copy for the programme mechanics that will be incl…" at bounding box center [408, 157] width 388 height 29
copy p "Could you please review the copy for the programme mechanics that will be inclu…"
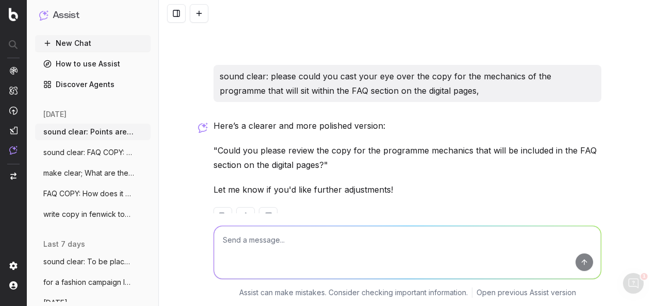
click at [292, 245] on textarea at bounding box center [407, 253] width 387 height 53
paste textarea "Sound clear: Question: Will the points show instantly after purchase? Answer: N…"
type textarea "Sound clear: Question: Will the points show instantly after purchase? Answer: N…"
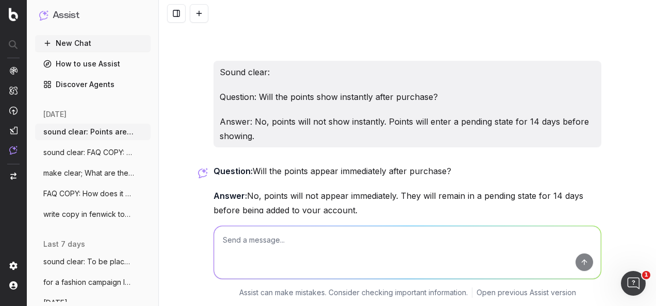
scroll to position [5481, 0]
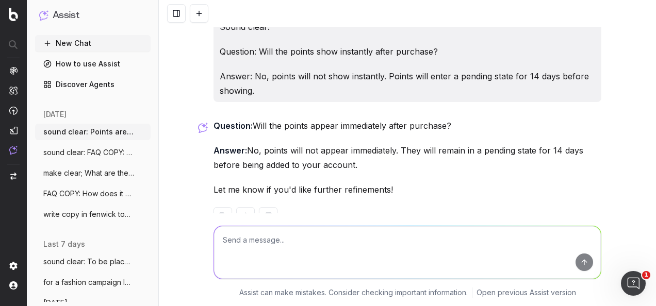
drag, startPoint x: 355, startPoint y: 132, endPoint x: 206, endPoint y: 96, distance: 152.9
copy div "Question: Will the points appear immediately after purchase? Answer: No, points…"
click at [358, 246] on textarea at bounding box center [407, 253] width 387 height 53
paste textarea "What if a customer uses their points and drops down a tier? Tiers are based on …"
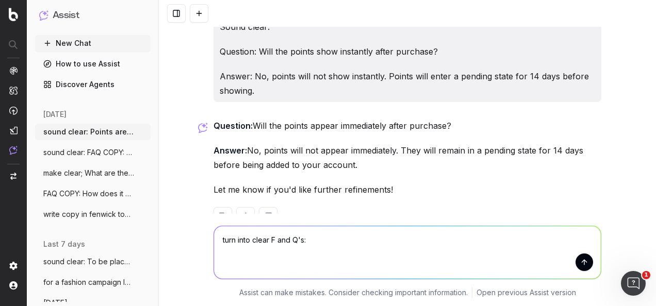
type textarea "turn into clear F and Q's: What if a customer uses their points and drops down …"
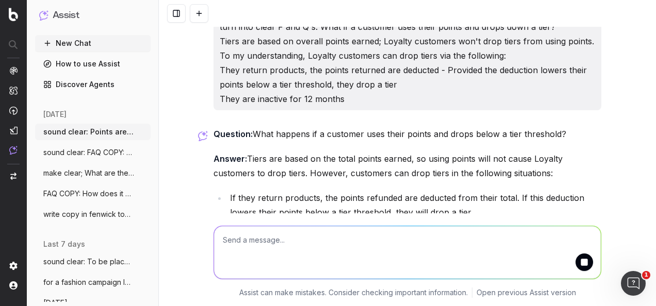
scroll to position [5774, 0]
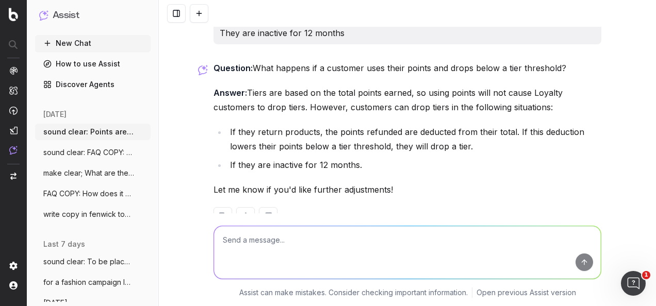
click at [335, 61] on div "Question: What happens if a customer uses their points and drops below a tier t…" at bounding box center [408, 152] width 388 height 182
drag, startPoint x: 322, startPoint y: 46, endPoint x: 252, endPoint y: 36, distance: 71.4
click at [252, 61] on p "Question: What happens if a customer uses their points and drops below a tier t…" at bounding box center [408, 68] width 388 height 14
copy p "What happens if a customer uses their points and drops below a tier threshold?"
click at [254, 91] on div "Question: What happens if a customer uses their points and drops below a tier t…" at bounding box center [408, 152] width 388 height 182
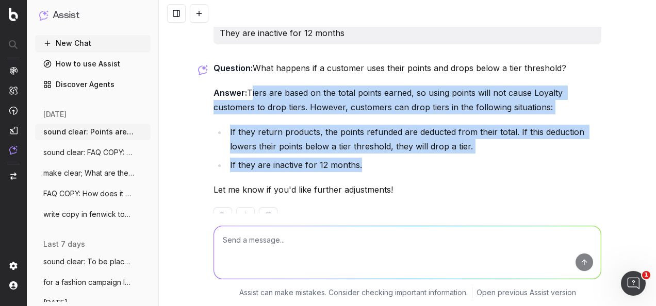
drag, startPoint x: 248, startPoint y: 61, endPoint x: 374, endPoint y: 133, distance: 145.2
click at [374, 133] on div "Question: What happens if a customer uses their points and drops below a tier t…" at bounding box center [408, 152] width 388 height 182
copy div "Tiers are based on the total points earned, so using points will not cause Loya…"
click at [356, 126] on ul "If they return products, the points refunded are deducted from their total. If …" at bounding box center [408, 148] width 388 height 47
drag, startPoint x: 246, startPoint y: 64, endPoint x: 358, endPoint y: 140, distance: 136.0
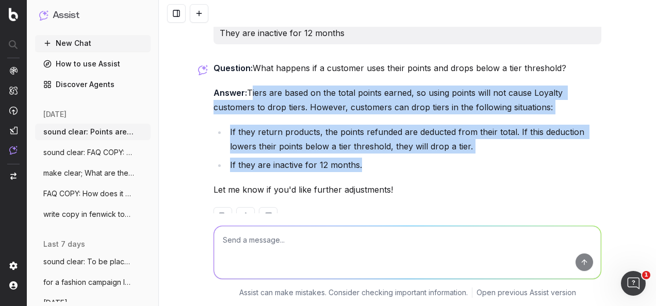
click at [358, 140] on div "Question: What happens if a customer uses their points and drops below a tier t…" at bounding box center [408, 152] width 388 height 182
copy div "Tiers are based on the total points earned, so using points will not cause Loya…"
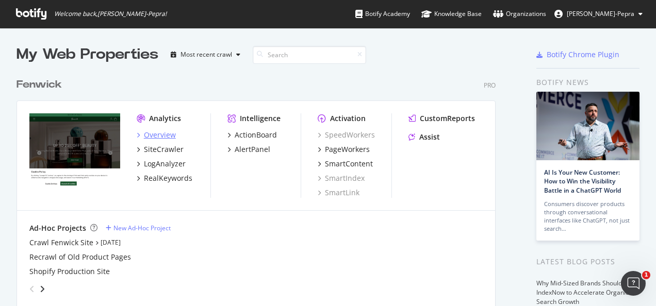
click at [165, 135] on div "Overview" at bounding box center [160, 135] width 32 height 10
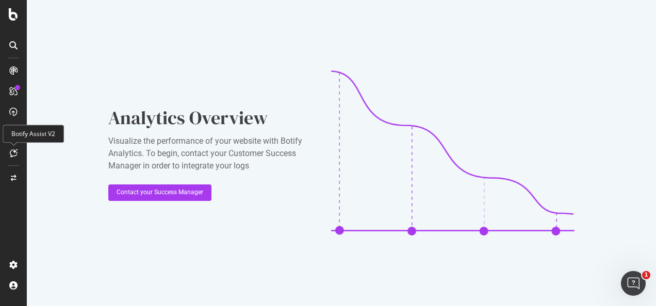
click at [15, 154] on icon at bounding box center [14, 153] width 8 height 8
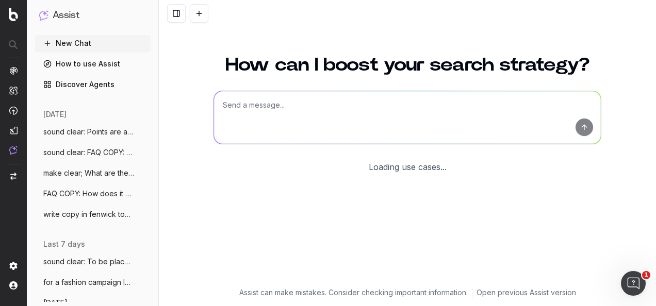
scroll to position [85, 0]
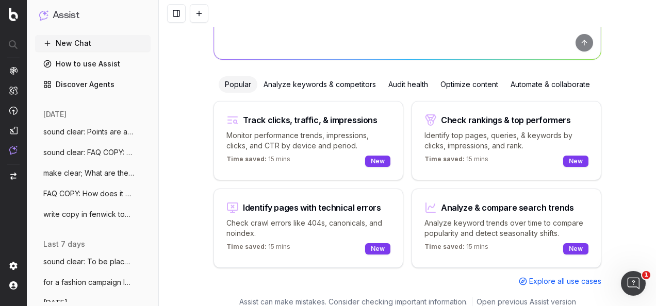
click at [469, 88] on div "Optimize content" at bounding box center [469, 84] width 70 height 17
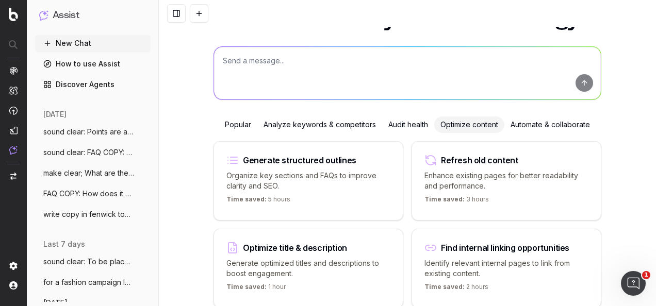
scroll to position [0, 0]
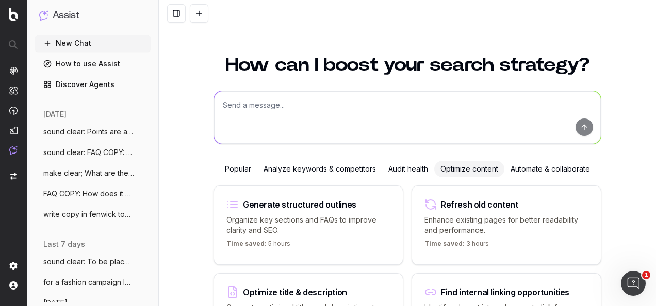
click at [390, 113] on textarea at bounding box center [407, 117] width 387 height 53
paste textarea "Enjoy rewards. Collect points & get notified when they're ready to use."
type textarea "Enjoy rewards. Collect points & get notified when they're ready to use."
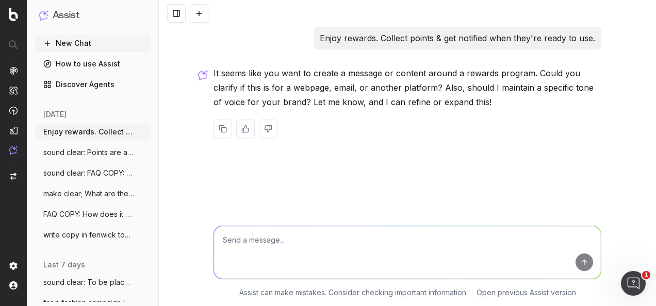
click at [392, 238] on textarea at bounding box center [407, 253] width 387 height 53
type textarea "s"
